Goal: Information Seeking & Learning: Learn about a topic

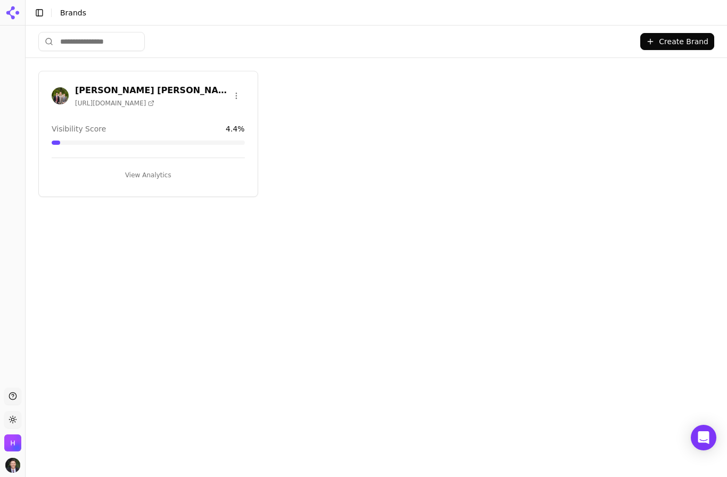
click at [90, 95] on h3 "[PERSON_NAME] [PERSON_NAME] & [PERSON_NAME]" at bounding box center [151, 90] width 153 height 13
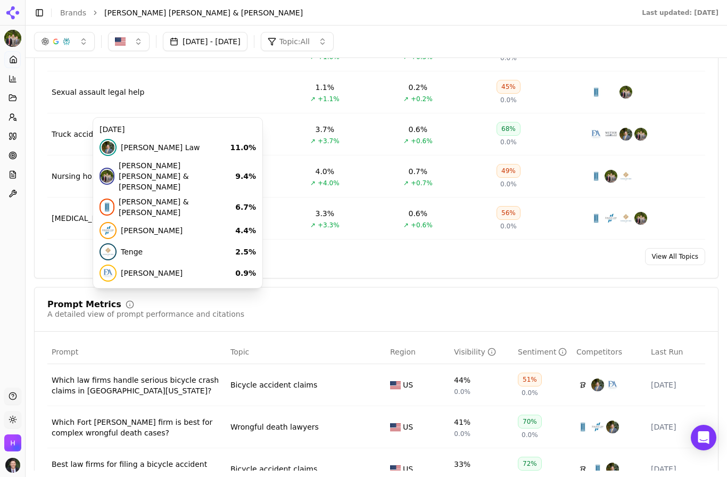
scroll to position [517, 0]
click at [695, 263] on link "View All Topics" at bounding box center [675, 257] width 60 height 17
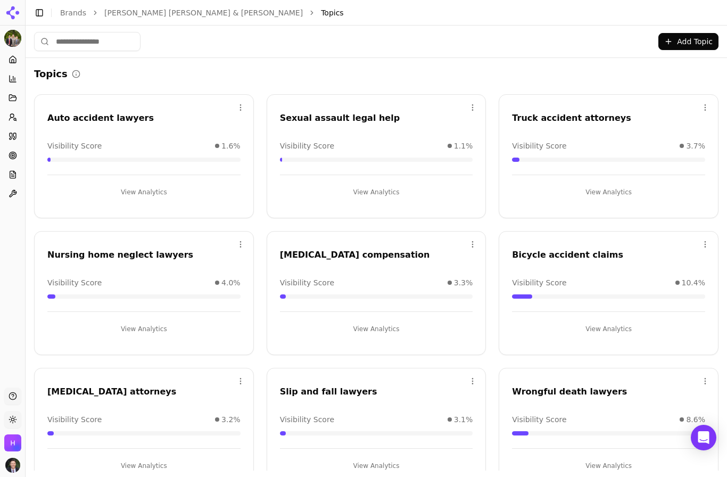
scroll to position [44, 0]
click at [610, 249] on div "Bicycle accident claims" at bounding box center [608, 255] width 193 height 13
click at [591, 249] on div "Bicycle accident claims" at bounding box center [608, 255] width 193 height 13
click at [615, 321] on button "View Analytics" at bounding box center [608, 329] width 193 height 17
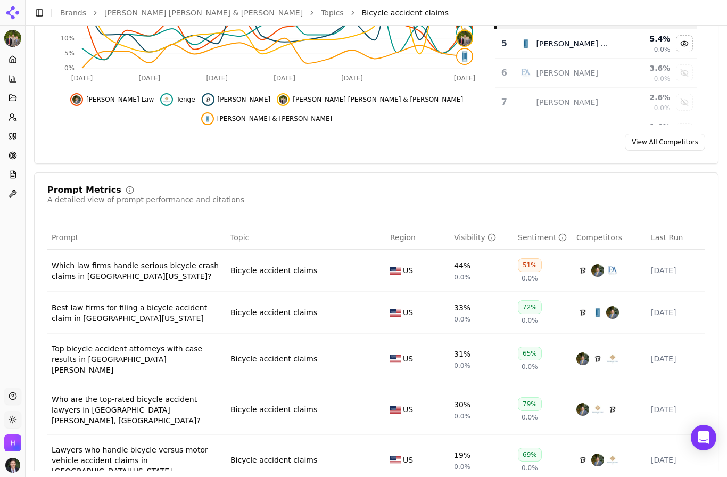
scroll to position [266, 0]
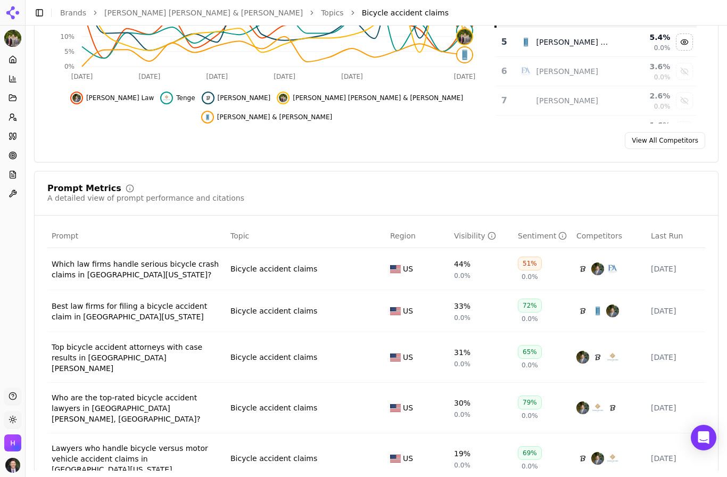
click at [89, 269] on div "Which law firms handle serious bicycle crash claims in [GEOGRAPHIC_DATA][US_STA…" at bounding box center [137, 269] width 170 height 21
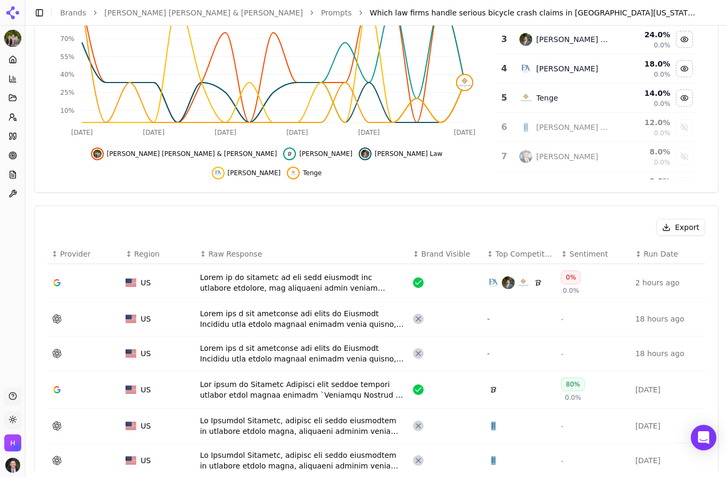
scroll to position [210, 0]
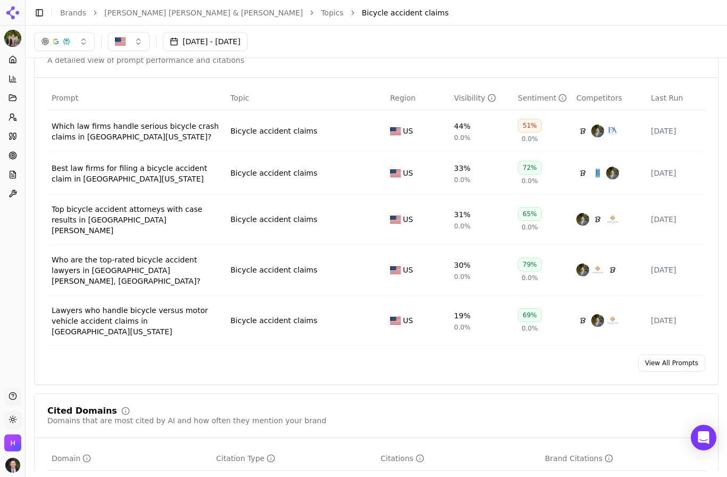
scroll to position [403, 0]
click at [682, 355] on link "View All Prompts" at bounding box center [671, 363] width 67 height 17
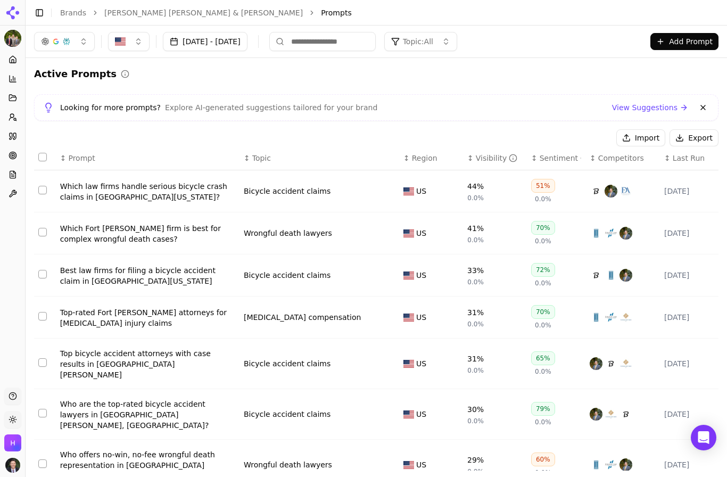
click at [661, 106] on link "View Suggestions" at bounding box center [650, 107] width 76 height 11
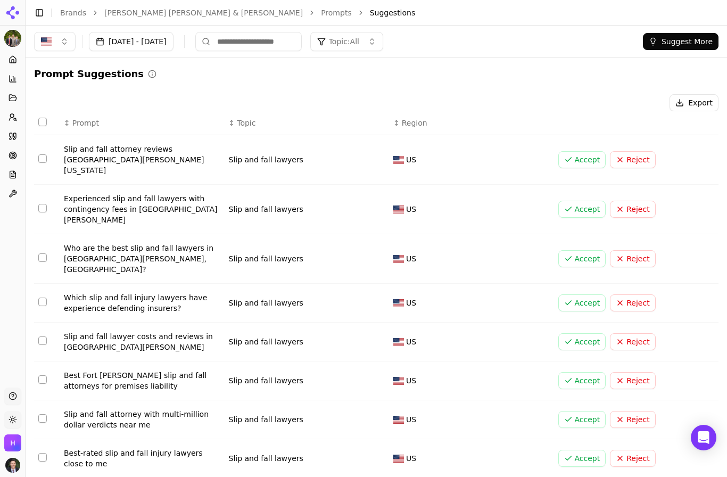
click at [38, 120] on button "Select all rows" at bounding box center [42, 122] width 9 height 9
click at [40, 122] on button "Select all rows" at bounding box center [42, 122] width 9 height 9
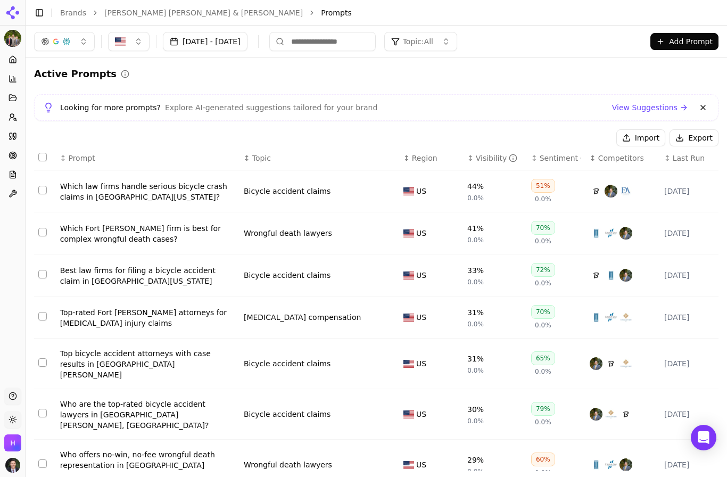
click at [248, 153] on div "↕ Topic" at bounding box center [319, 158] width 151 height 11
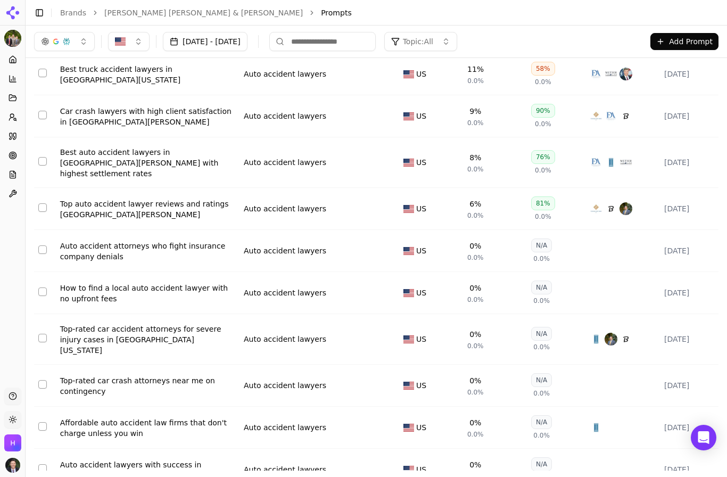
scroll to position [116, 0]
